Goal: Task Accomplishment & Management: Complete application form

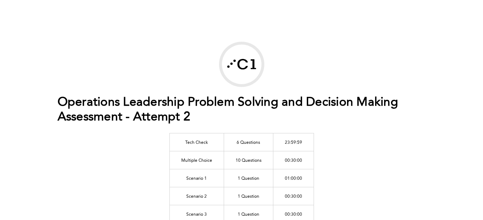
scroll to position [43, 0]
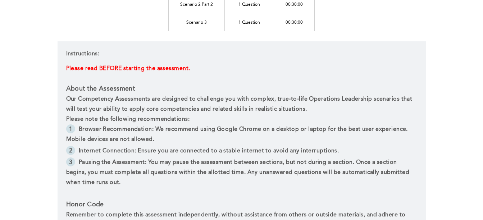
scroll to position [400, 0]
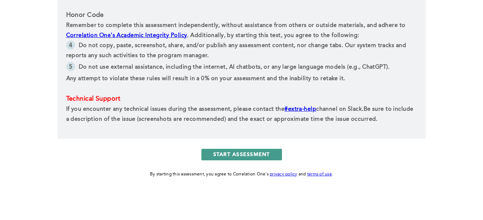
click at [246, 153] on button "START ASSESSMENT" at bounding box center [241, 155] width 81 height 12
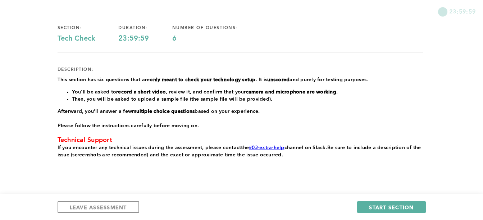
scroll to position [57, 0]
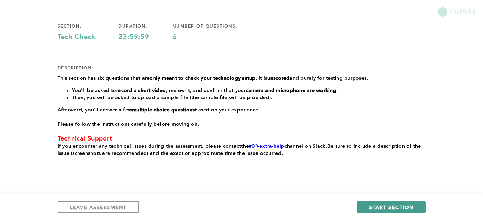
click at [401, 206] on span "START SECTION" at bounding box center [391, 207] width 45 height 7
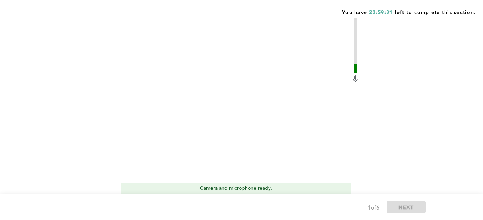
scroll to position [191, 0]
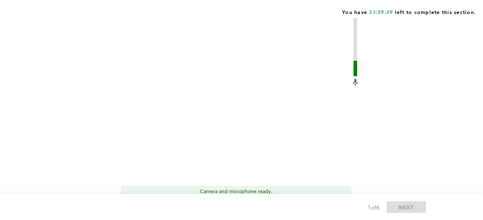
click at [242, 192] on div "Camera and microphone ready." at bounding box center [236, 192] width 231 height 12
click at [232, 98] on video at bounding box center [236, 96] width 230 height 173
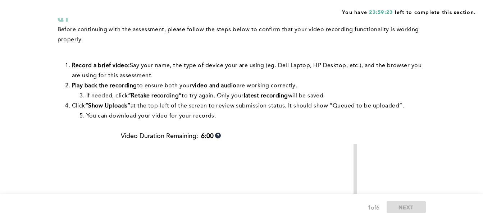
scroll to position [0, 0]
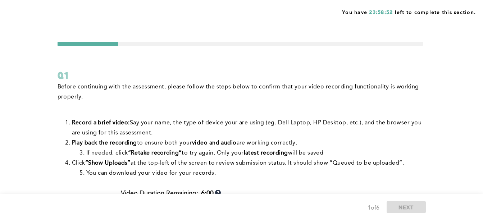
click at [173, 101] on p "Before continuing with the assessment, please follow the steps below to confirm…" at bounding box center [240, 92] width 365 height 20
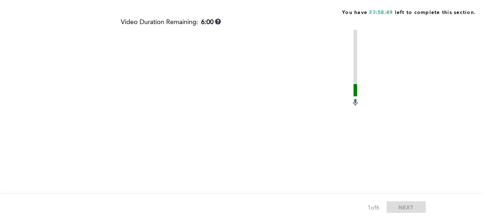
scroll to position [173, 0]
click at [245, 144] on video at bounding box center [236, 114] width 230 height 173
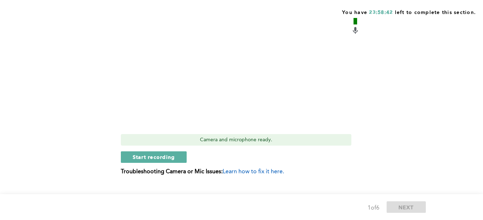
scroll to position [242, 0]
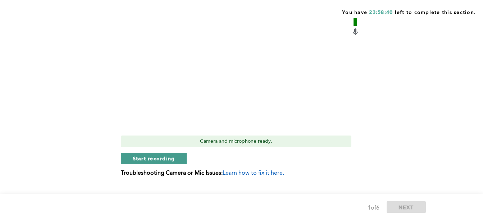
click at [168, 155] on span "Start recording" at bounding box center [154, 158] width 42 height 7
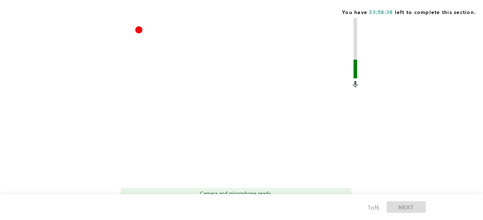
scroll to position [213, 0]
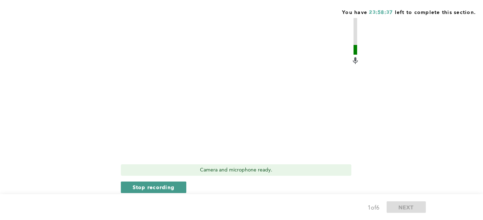
click at [170, 188] on span "Stop recording" at bounding box center [154, 187] width 42 height 7
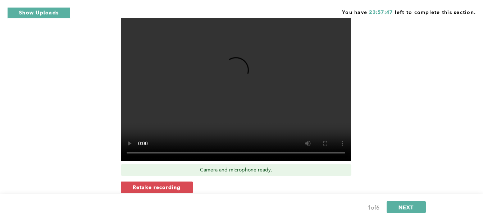
click at [80, 122] on div "Before continuing with the assessment, please follow the steps below to confirm…" at bounding box center [240, 42] width 365 height 347
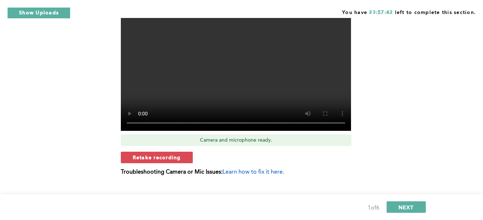
scroll to position [242, 0]
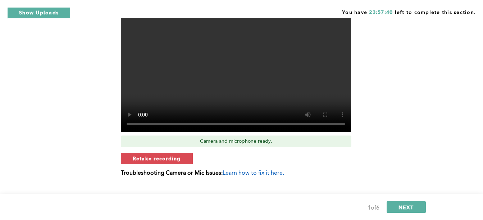
click at [265, 170] on span "Learn how to fix it here." at bounding box center [254, 173] width 62 height 6
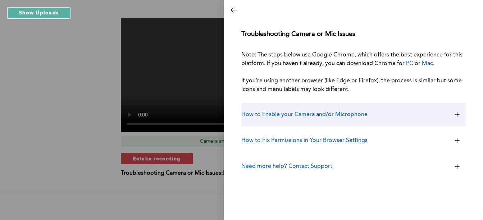
click at [336, 119] on div "How to Enable your Camera and/or Microphone" at bounding box center [353, 114] width 224 height 23
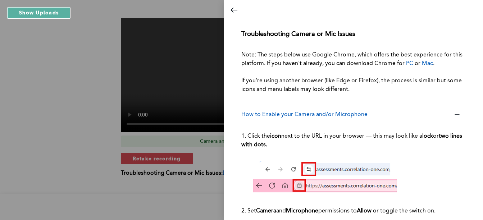
click at [344, 153] on p "1. Click the icon next to the URL in your browser — this may look like a lock o…" at bounding box center [353, 140] width 224 height 29
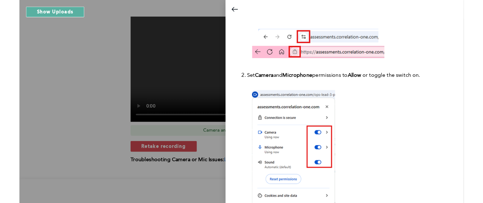
scroll to position [115, 0]
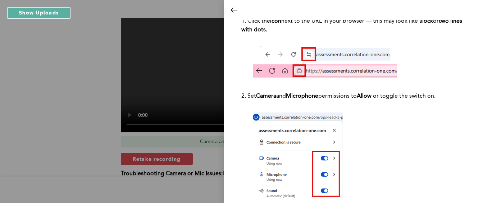
click at [399, 142] on div at bounding box center [353, 180] width 224 height 148
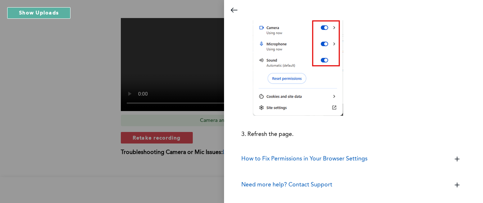
scroll to position [274, 0]
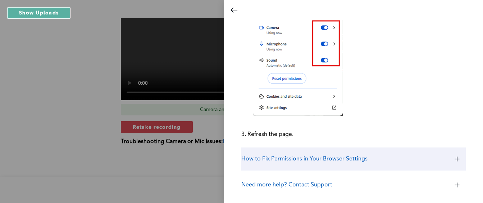
click at [329, 159] on h3 "How to Fix Permissions in Your Browser Settings" at bounding box center [304, 158] width 126 height 9
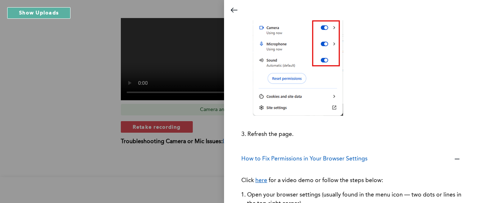
click at [353, 184] on p "Click here for a video demo or follow the steps below:" at bounding box center [353, 180] width 224 height 20
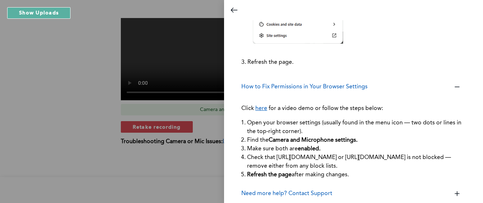
scroll to position [326, 0]
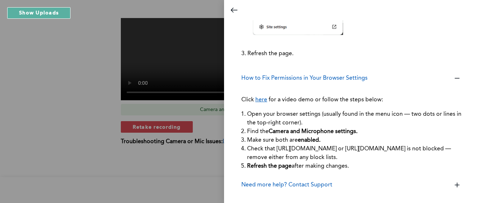
click at [206, 50] on div at bounding box center [241, 101] width 483 height 203
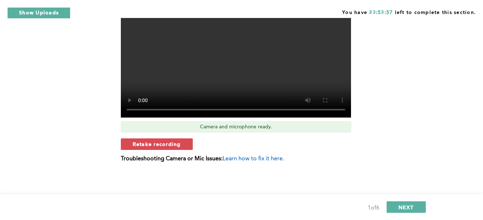
scroll to position [308, 0]
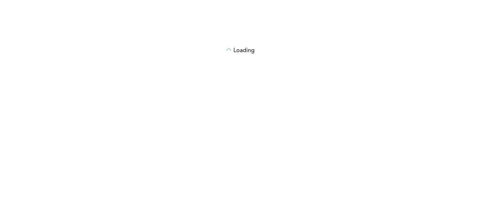
scroll to position [97, 0]
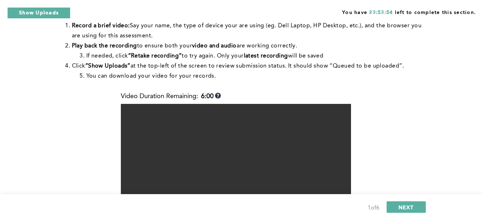
click at [388, 89] on div "Before continuing with the assessment, please follow the steps below to confirm…" at bounding box center [240, 39] width 365 height 108
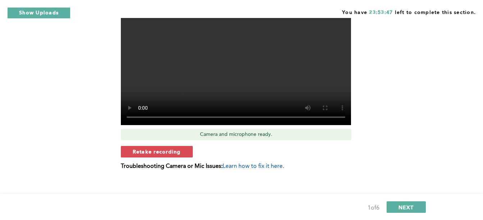
scroll to position [256, 0]
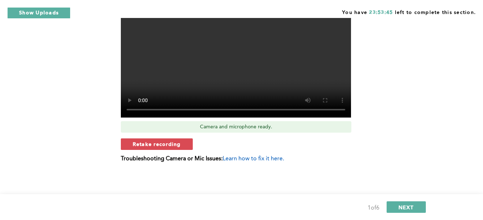
click at [233, 161] on span "Learn how to fix it here." at bounding box center [254, 159] width 62 height 6
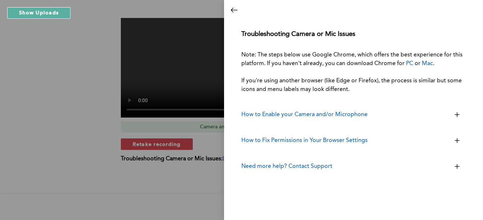
click at [172, 147] on div at bounding box center [241, 110] width 483 height 220
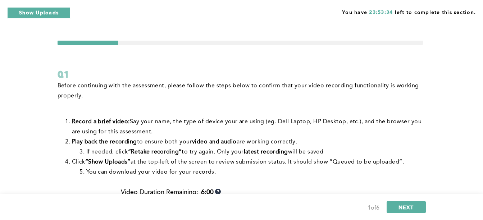
scroll to position [0, 0]
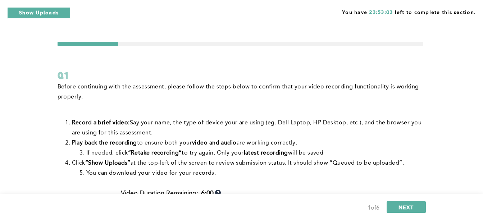
click at [95, 74] on div "Q1" at bounding box center [240, 75] width 365 height 13
click at [163, 74] on div "Q1" at bounding box center [240, 75] width 365 height 13
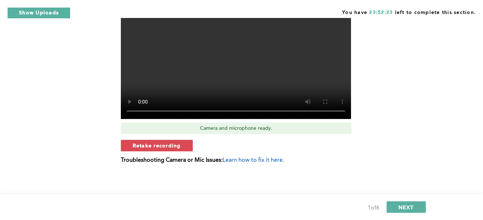
scroll to position [256, 0]
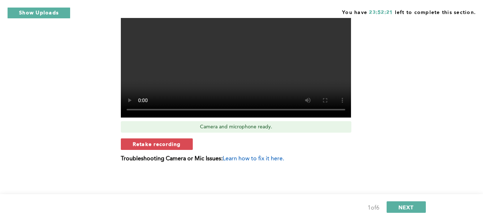
click at [268, 156] on span "Learn how to fix it here." at bounding box center [254, 159] width 62 height 6
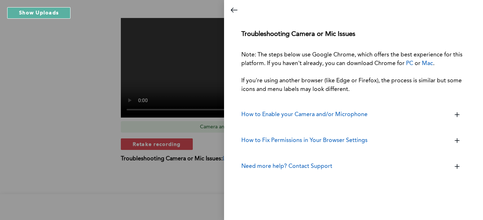
click at [190, 75] on div at bounding box center [241, 110] width 483 height 220
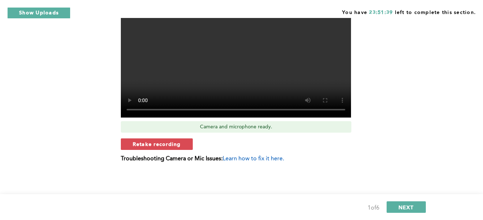
click at [229, 160] on span "Learn how to fix it here." at bounding box center [254, 159] width 62 height 6
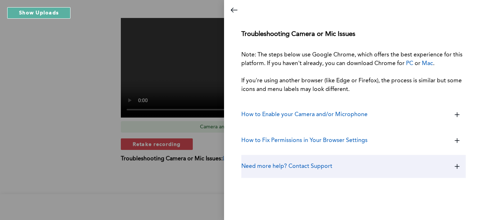
click at [280, 167] on h3 "Need more help? Contact Support" at bounding box center [286, 166] width 91 height 9
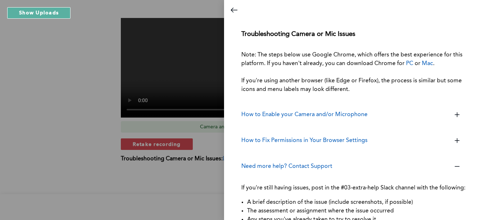
click at [256, 192] on p "If you're still having issues, post in the #03-extra-help Slack channel with th…" at bounding box center [353, 188] width 224 height 20
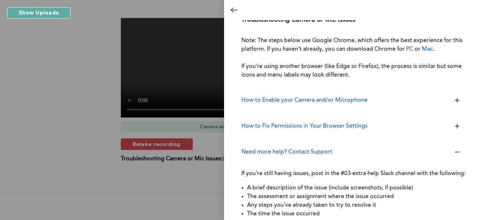
scroll to position [28, 0]
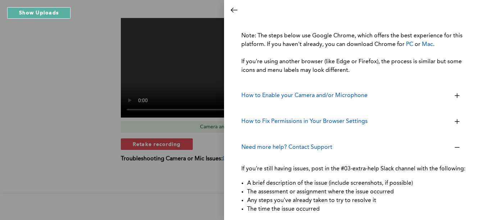
click at [211, 200] on div at bounding box center [241, 110] width 483 height 220
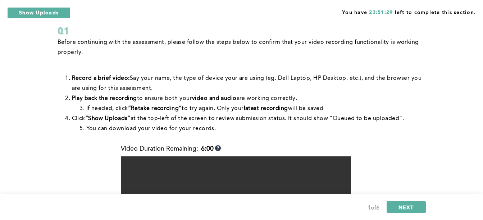
scroll to position [0, 0]
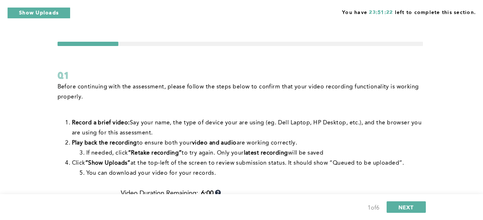
click at [272, 99] on p "Before continuing with the assessment, please follow the steps below to confirm…" at bounding box center [240, 92] width 365 height 20
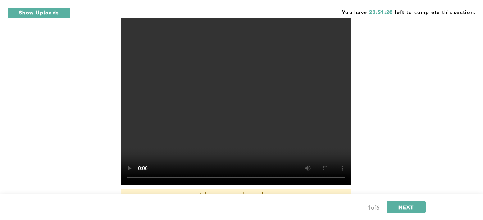
scroll to position [187, 0]
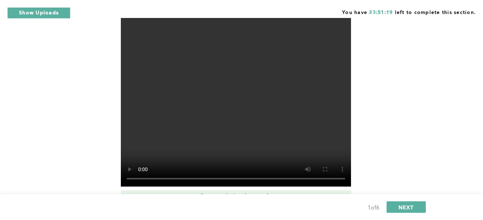
click at [239, 98] on video at bounding box center [236, 100] width 230 height 173
click at [90, 103] on div "Before continuing with the assessment, please follow the steps below to confirm…" at bounding box center [240, 68] width 365 height 347
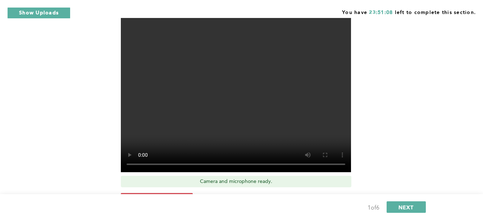
scroll to position [256, 0]
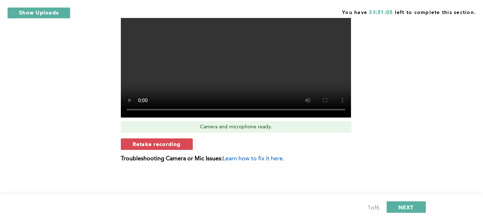
click at [243, 158] on span "Learn how to fix it here." at bounding box center [254, 159] width 62 height 6
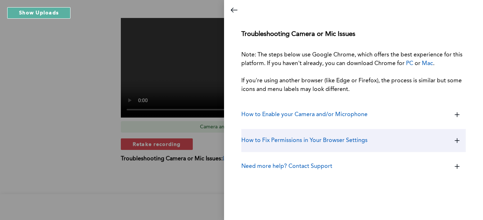
click at [289, 141] on h3 "How to Fix Permissions in Your Browser Settings" at bounding box center [304, 140] width 126 height 9
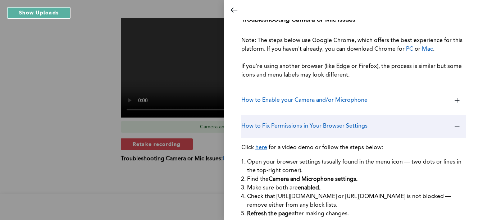
scroll to position [45, 0]
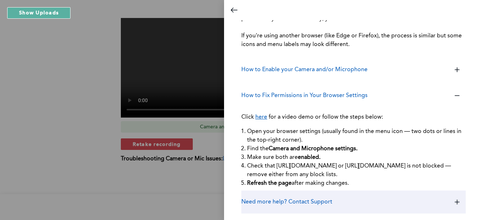
click at [296, 202] on h3 "Need more help? Contact Support" at bounding box center [286, 202] width 91 height 9
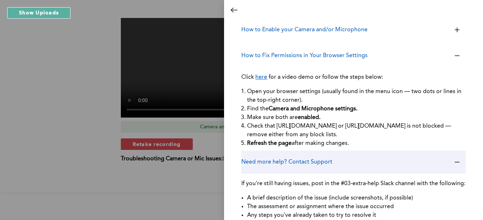
scroll to position [108, 0]
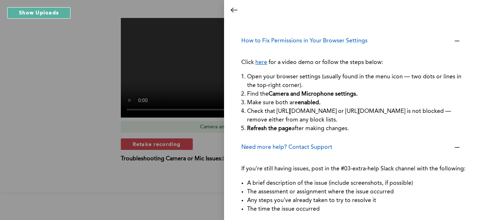
click at [220, 186] on div at bounding box center [241, 110] width 483 height 220
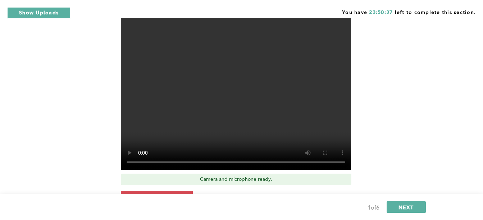
scroll to position [256, 0]
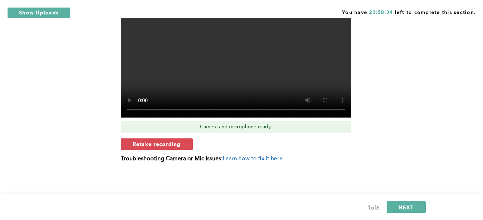
click at [248, 161] on span "Learn how to fix it here." at bounding box center [254, 159] width 62 height 6
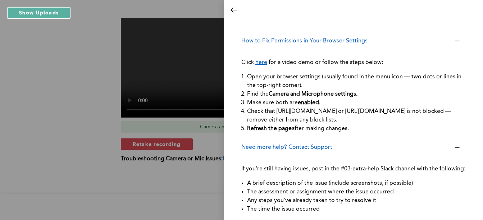
click at [208, 166] on div at bounding box center [241, 110] width 483 height 220
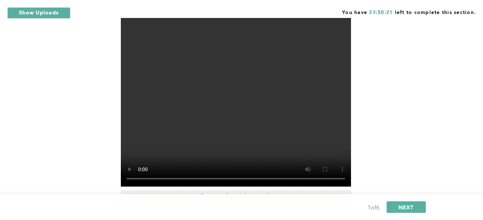
scroll to position [201, 0]
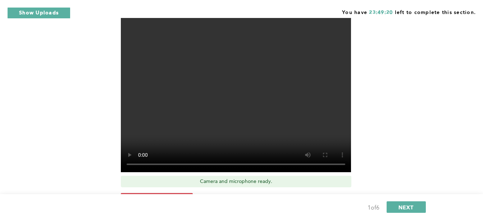
click at [379, 56] on div "Before continuing with the assessment, please follow the steps below to confirm…" at bounding box center [240, 54] width 365 height 347
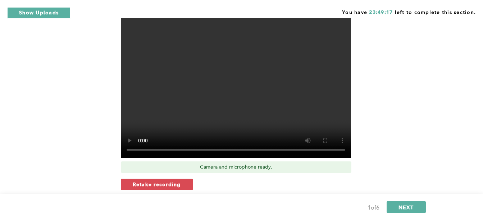
scroll to position [256, 0]
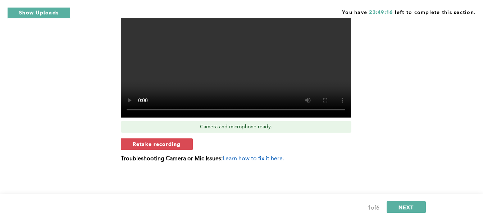
click at [254, 156] on span "Learn how to fix it here." at bounding box center [254, 159] width 62 height 6
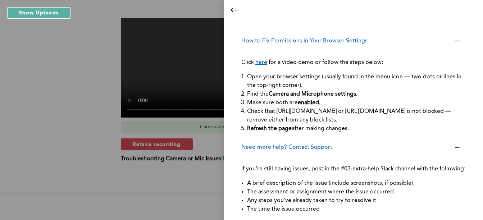
click at [338, 187] on li "A brief description of the issue (include screenshots, if possible)" at bounding box center [356, 183] width 219 height 9
click at [184, 181] on div at bounding box center [241, 110] width 483 height 220
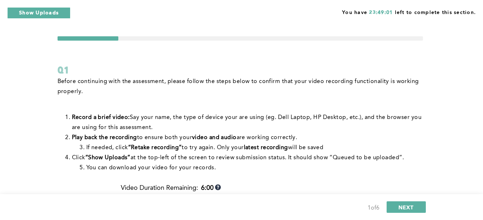
scroll to position [0, 0]
